Goal: Information Seeking & Learning: Learn about a topic

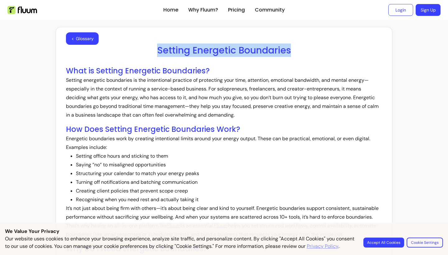
drag, startPoint x: 294, startPoint y: 49, endPoint x: 155, endPoint y: 50, distance: 138.6
click at [155, 50] on h1 "Setting Energetic Boundaries" at bounding box center [224, 50] width 316 height 11
copy h1 "Setting Energetic Boundaries"
click at [296, 46] on h1 "Setting Energetic Boundaries" at bounding box center [224, 50] width 316 height 11
drag, startPoint x: 295, startPoint y: 48, endPoint x: 157, endPoint y: 49, distance: 138.6
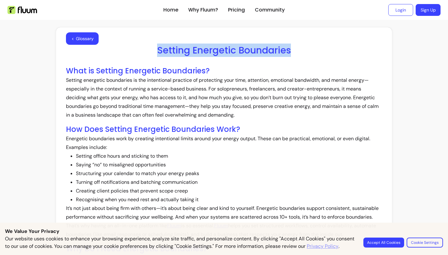
click at [157, 49] on h1 "Setting Energetic Boundaries" at bounding box center [224, 50] width 316 height 11
copy h1 "Setting Energetic Boundaries"
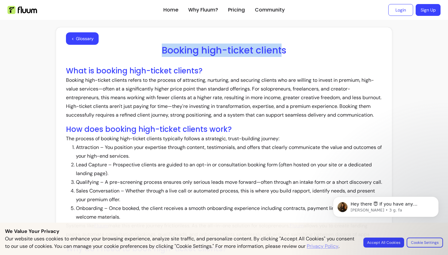
drag, startPoint x: 283, startPoint y: 49, endPoint x: 144, endPoint y: 44, distance: 138.7
click at [144, 45] on h1 "Booking high-ticket clients" at bounding box center [224, 50] width 316 height 11
copy h1 "Booking high-ticket client"
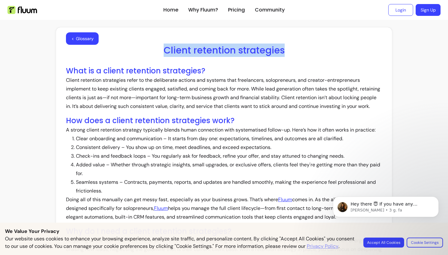
drag, startPoint x: 283, startPoint y: 50, endPoint x: 163, endPoint y: 44, distance: 120.1
click at [163, 45] on h1 "Client retention strategies" at bounding box center [224, 50] width 316 height 11
copy h1 "Client retention strategies"
